Goal: Information Seeking & Learning: Learn about a topic

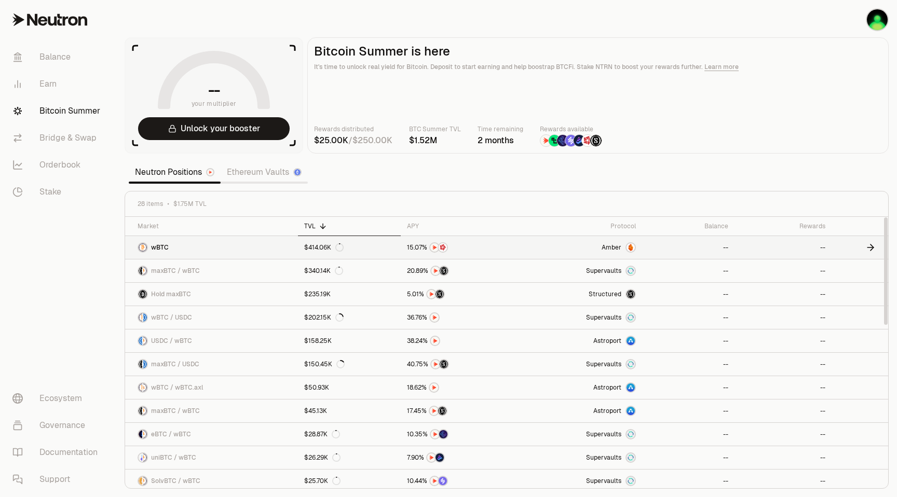
click at [227, 249] on link "wBTC" at bounding box center [211, 247] width 173 height 23
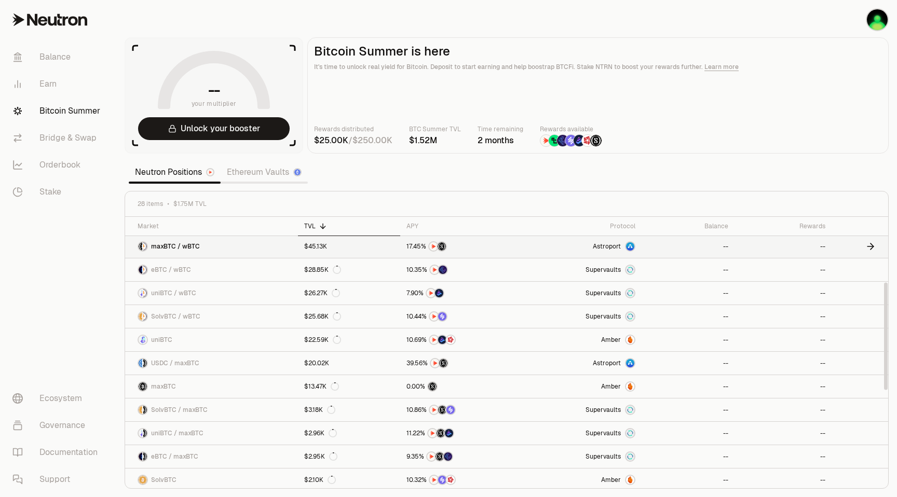
scroll to position [166, 0]
click at [272, 168] on link "Ethereum Vaults" at bounding box center [264, 172] width 87 height 21
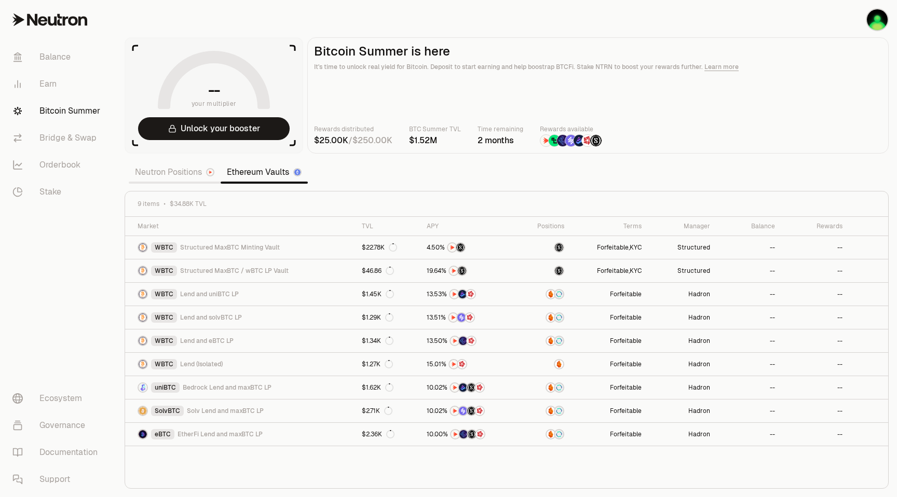
click at [192, 174] on link "Neutron Positions" at bounding box center [175, 172] width 92 height 21
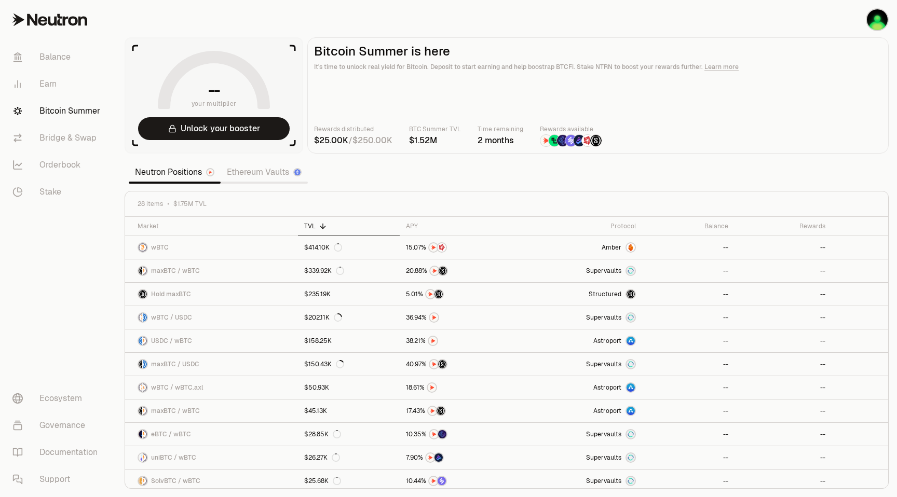
click at [255, 175] on link "Ethereum Vaults" at bounding box center [264, 172] width 87 height 21
